Goal: Task Accomplishment & Management: Complete application form

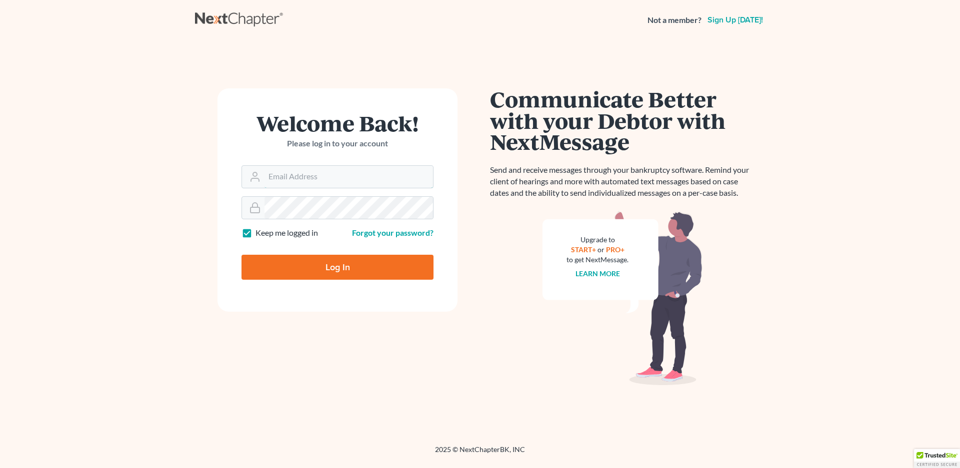
type input "[EMAIL_ADDRESS][DOMAIN_NAME]"
click at [288, 273] on input "Log In" at bounding box center [337, 267] width 192 height 25
type input "Thinking..."
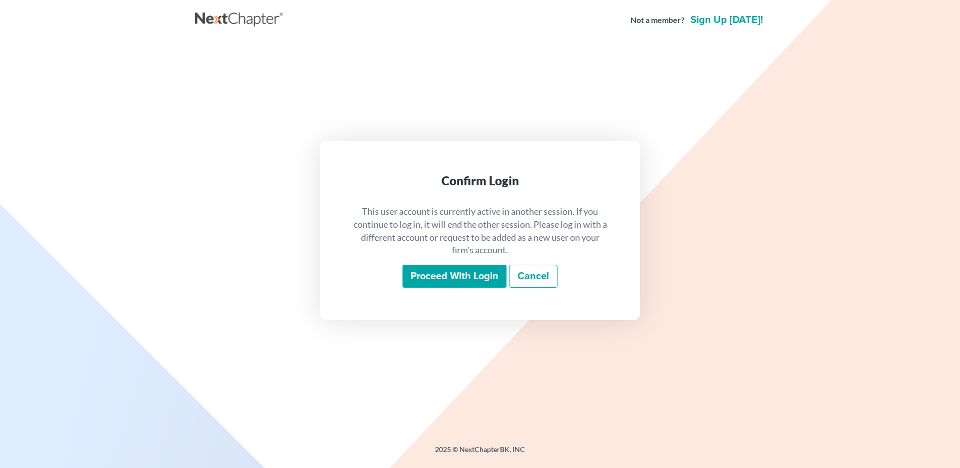
click at [447, 280] on input "Proceed with login" at bounding box center [454, 276] width 104 height 23
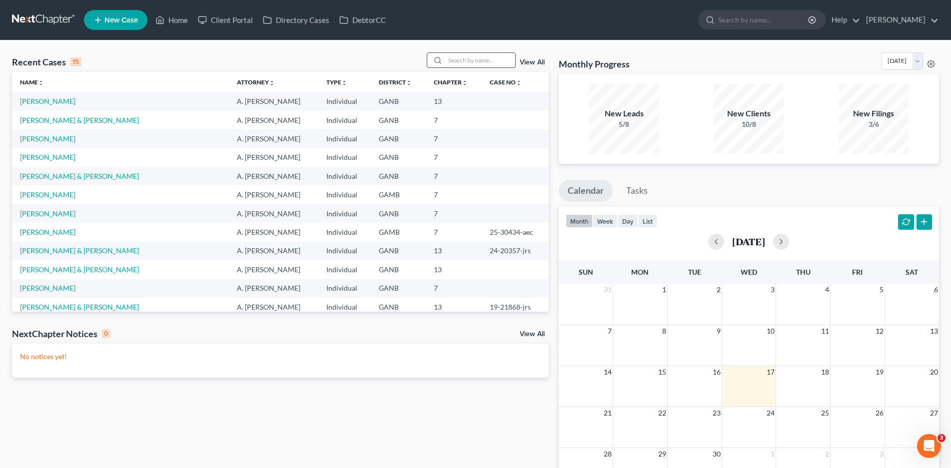
click at [467, 57] on input "search" at bounding box center [480, 60] width 70 height 14
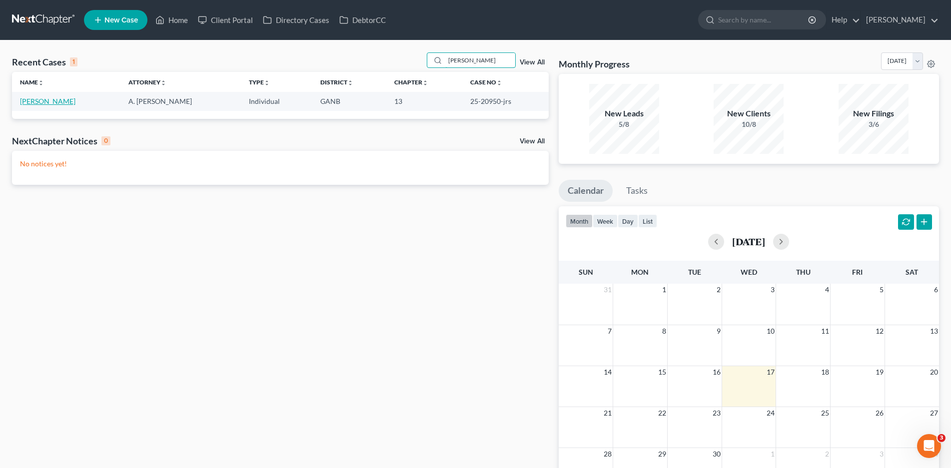
type input "beasley"
click at [39, 100] on link "Beasley, Travis" at bounding box center [47, 101] width 55 height 8
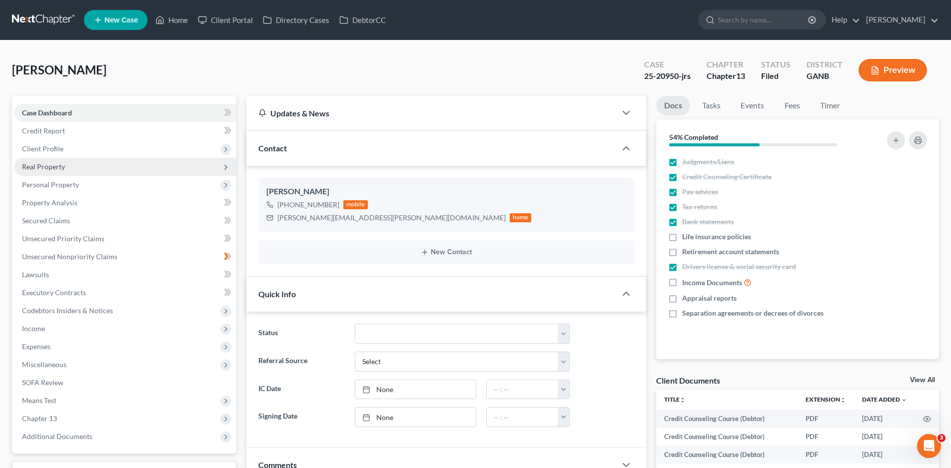
click at [47, 167] on span "Real Property" at bounding box center [43, 166] width 43 height 8
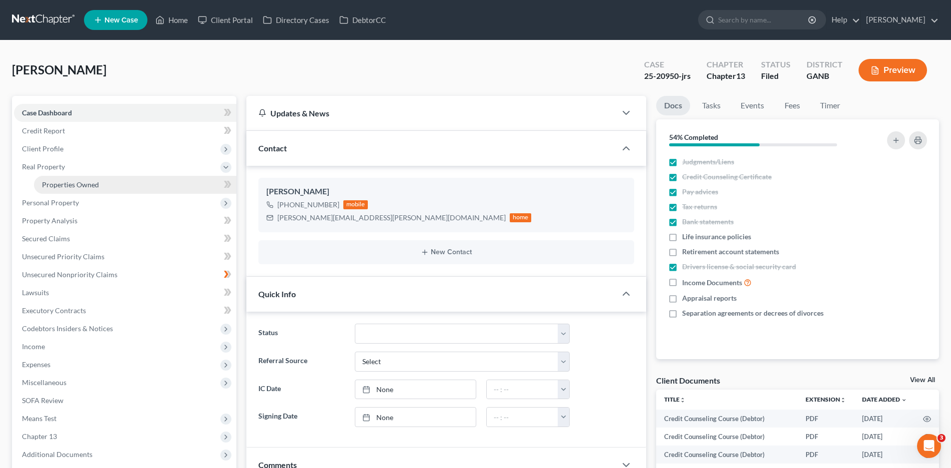
click at [74, 184] on span "Properties Owned" at bounding box center [70, 184] width 57 height 8
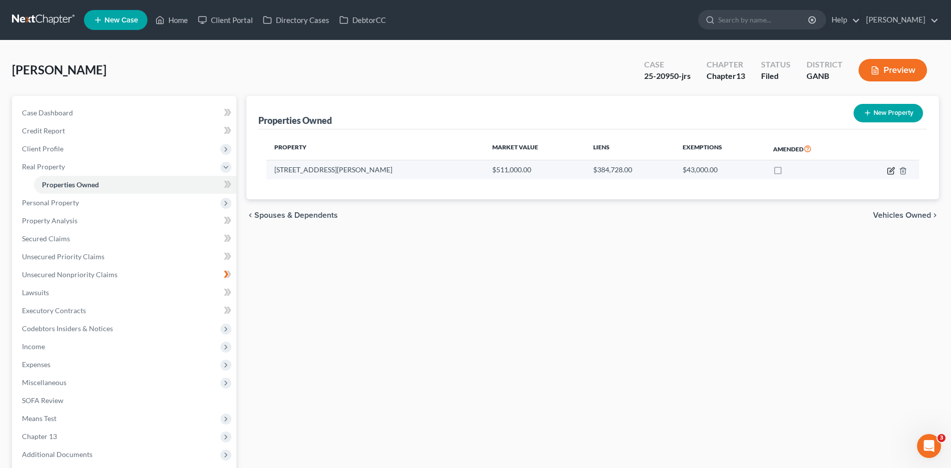
click at [890, 171] on icon "button" at bounding box center [892, 169] width 4 height 4
select select "10"
select select "0"
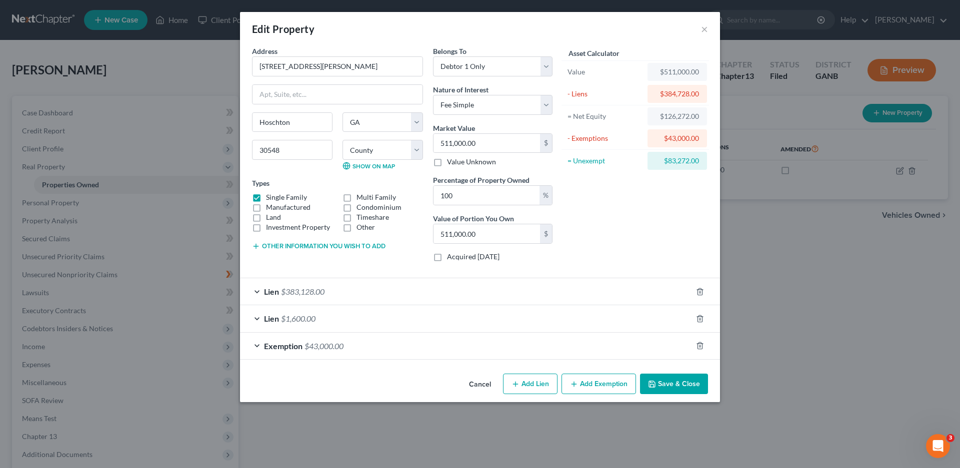
click at [256, 291] on div "Lien $383,128.00" at bounding box center [466, 291] width 452 height 26
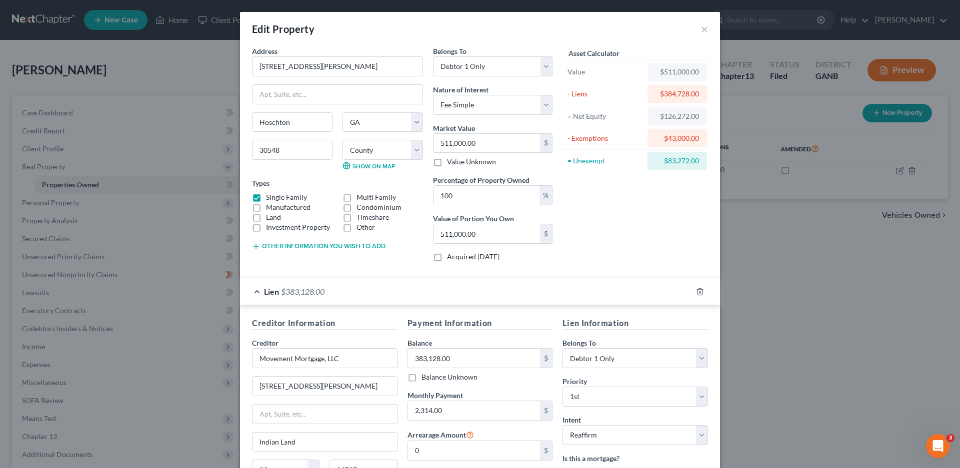
click at [252, 293] on div "Lien $383,128.00" at bounding box center [466, 291] width 452 height 26
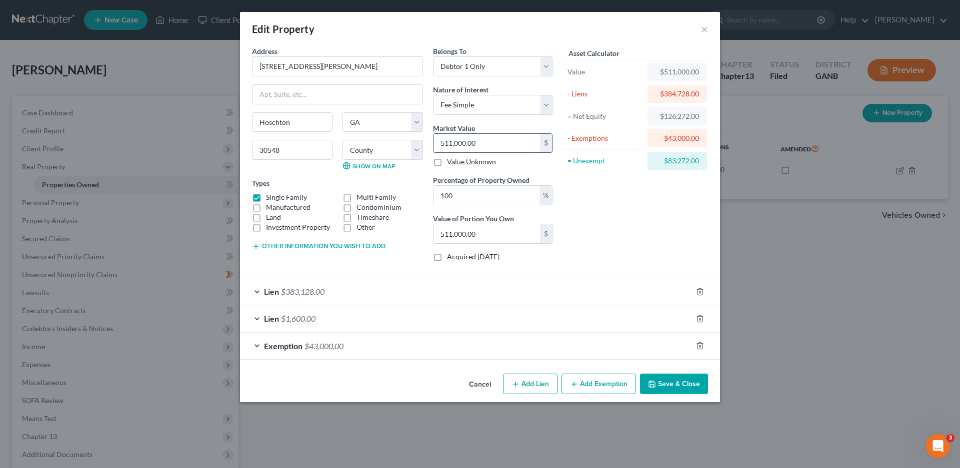
type input "5"
type input "5.00"
type input "50"
type input "50.00"
type input "505"
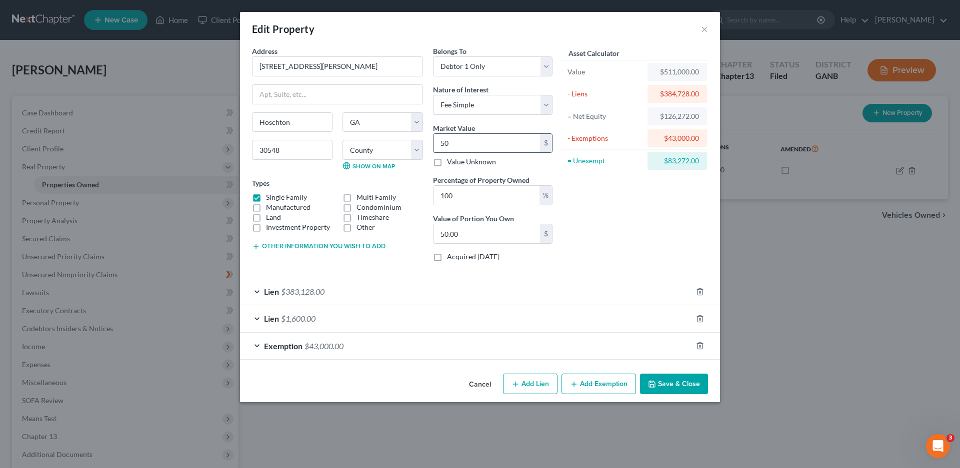
type input "505.00"
type input "5050"
type input "5,050.00"
type input "5,0500"
type input "50,500.00"
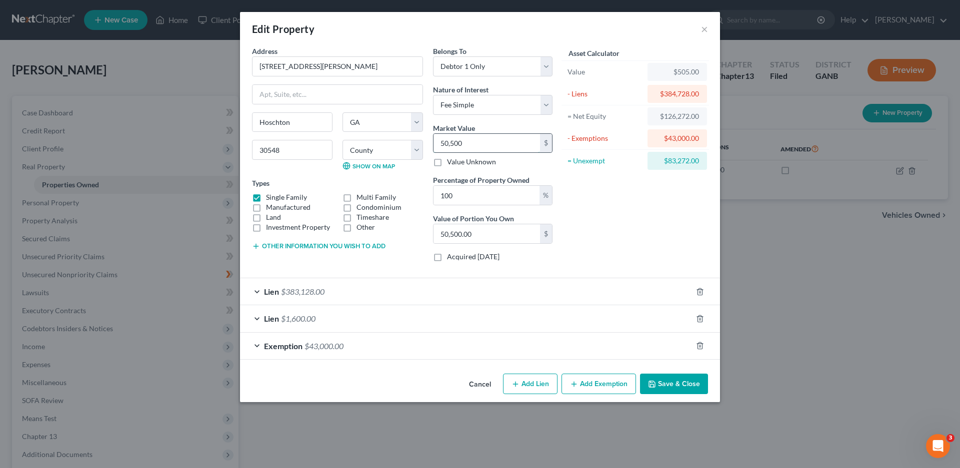
type input "50,5000"
type input "505,000.00"
click at [256, 318] on div "Lien $1,600.00" at bounding box center [466, 318] width 452 height 26
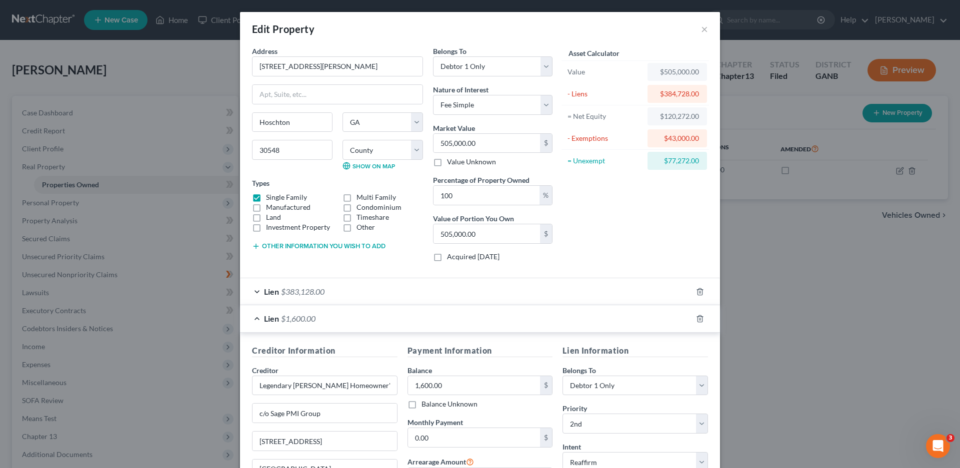
click at [256, 318] on div "Lien $1,600.00" at bounding box center [466, 318] width 452 height 26
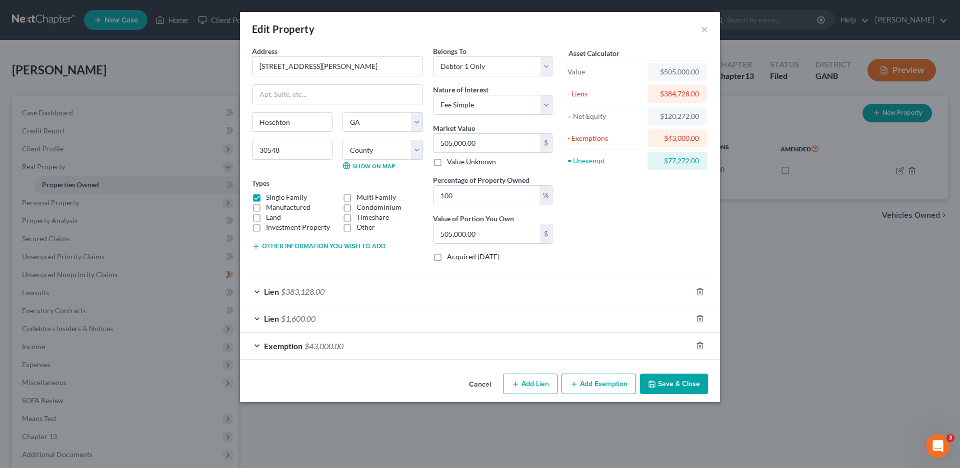
click at [689, 387] on button "Save & Close" at bounding box center [674, 384] width 68 height 21
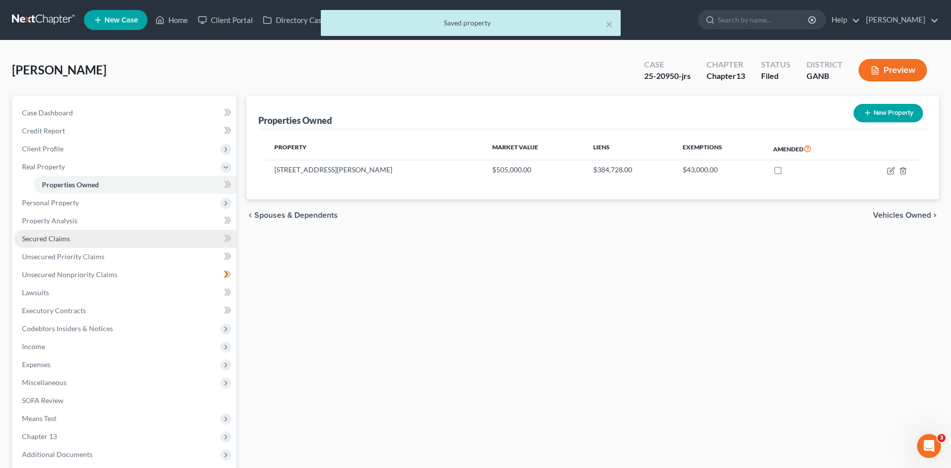
click at [48, 239] on span "Secured Claims" at bounding box center [46, 238] width 48 height 8
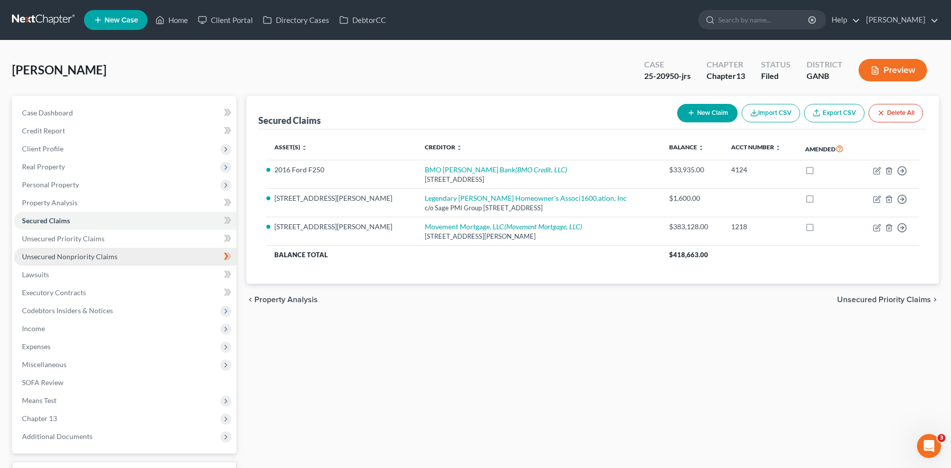
click at [52, 261] on link "Unsecured Nonpriority Claims" at bounding box center [125, 257] width 222 height 18
